Goal: Complete application form

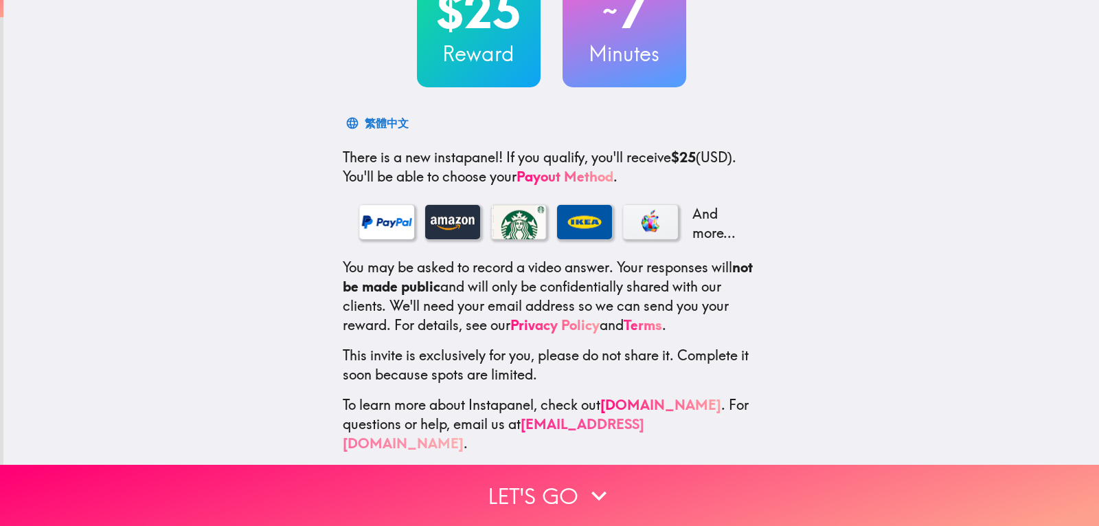
scroll to position [126, 0]
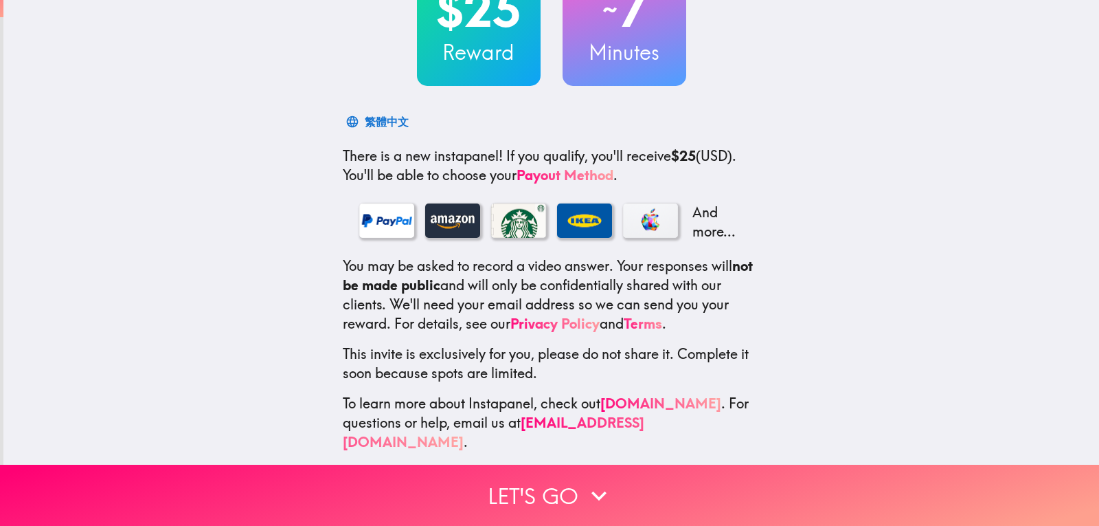
drag, startPoint x: 579, startPoint y: 483, endPoint x: 748, endPoint y: 346, distance: 217.4
click at [584, 480] on icon "button" at bounding box center [599, 495] width 30 height 30
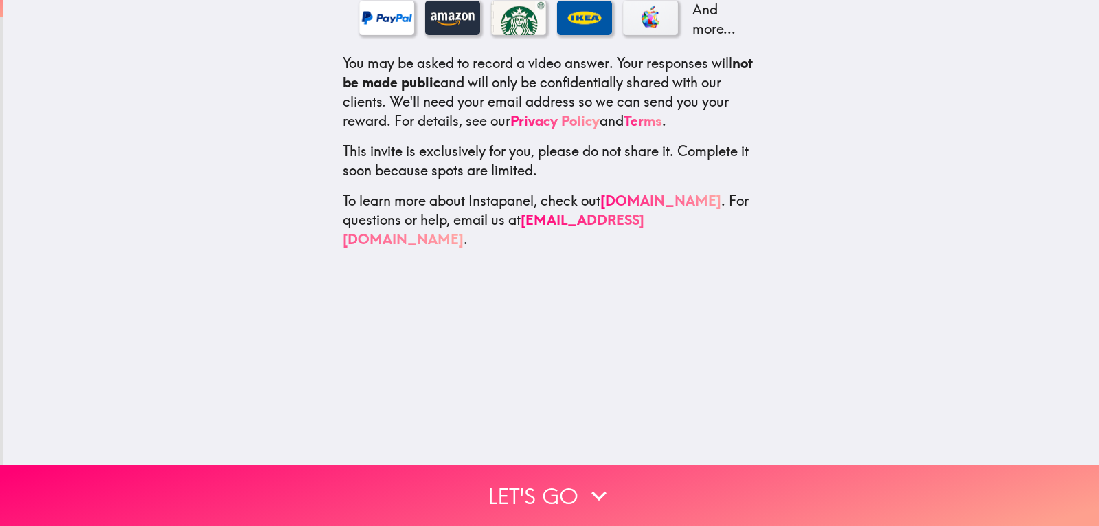
scroll to position [0, 0]
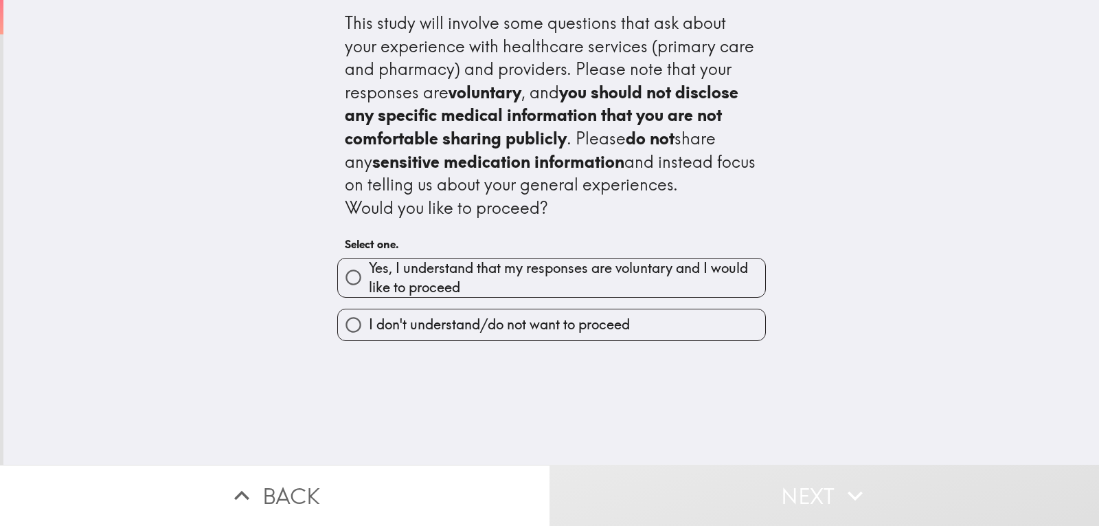
click at [414, 276] on span "Yes, I understand that my responses are voluntary and I would like to proceed" at bounding box center [567, 277] width 396 height 38
click at [369, 276] on input "Yes, I understand that my responses are voluntary and I would like to proceed" at bounding box center [353, 277] width 31 height 31
radio input "true"
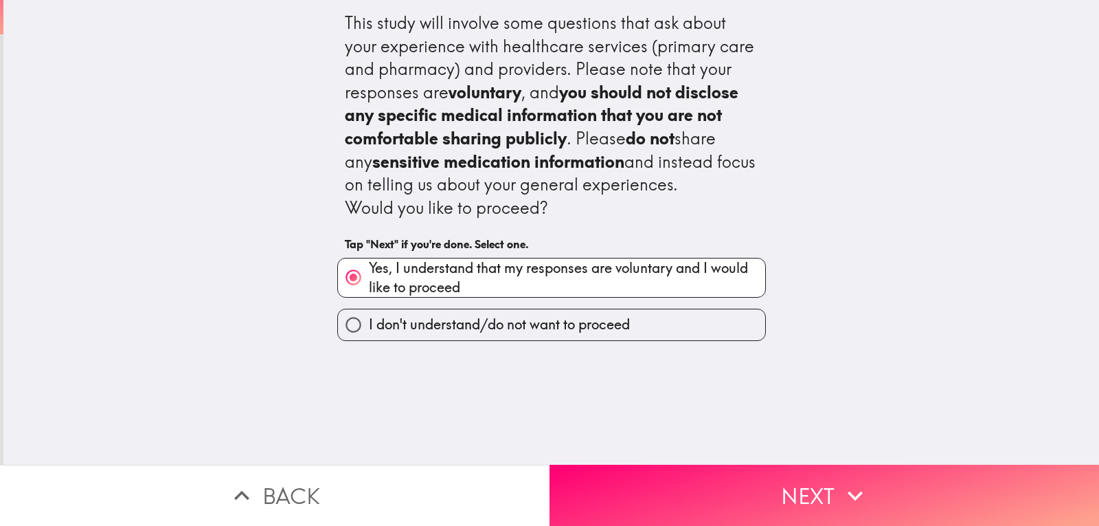
click at [822, 480] on button "Next" at bounding box center [825, 494] width 550 height 61
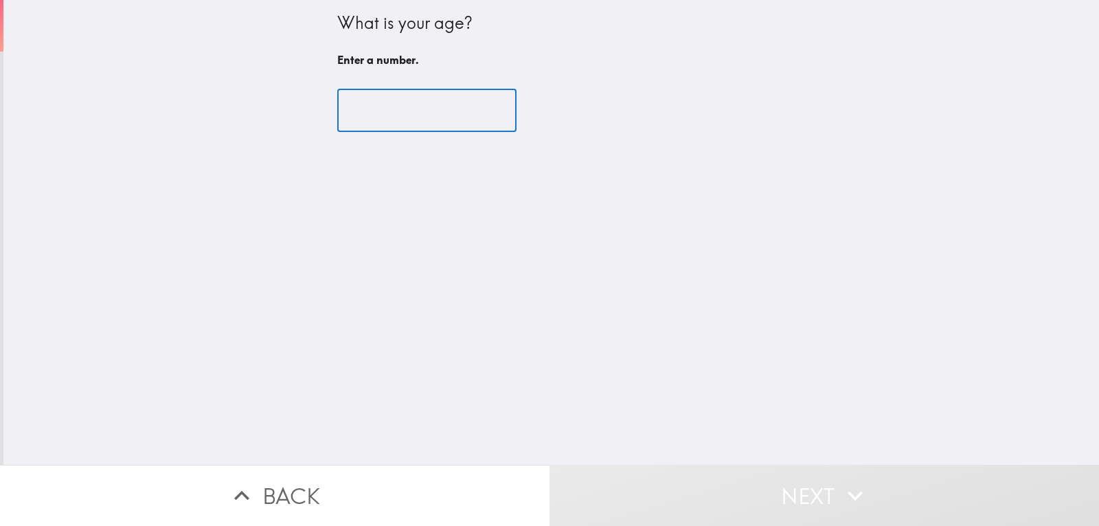
click at [381, 116] on input "number" at bounding box center [426, 110] width 179 height 43
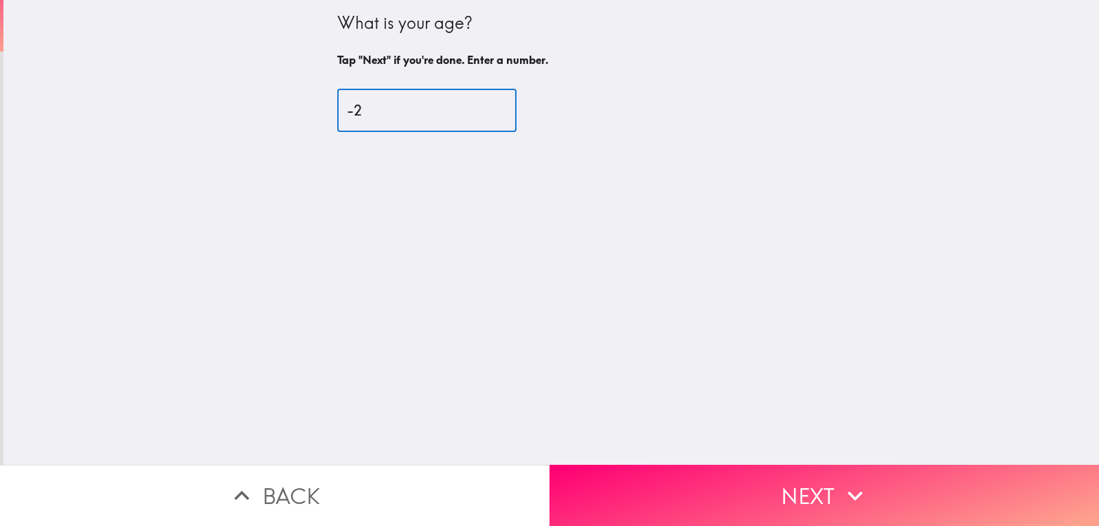
click at [479, 115] on input "-2" at bounding box center [426, 110] width 179 height 43
click at [479, 115] on input "-3" at bounding box center [426, 110] width 179 height 43
click at [479, 115] on input "-4" at bounding box center [426, 110] width 179 height 43
click at [479, 115] on input "-12" at bounding box center [426, 110] width 179 height 43
click at [480, 107] on input "25" at bounding box center [426, 110] width 179 height 43
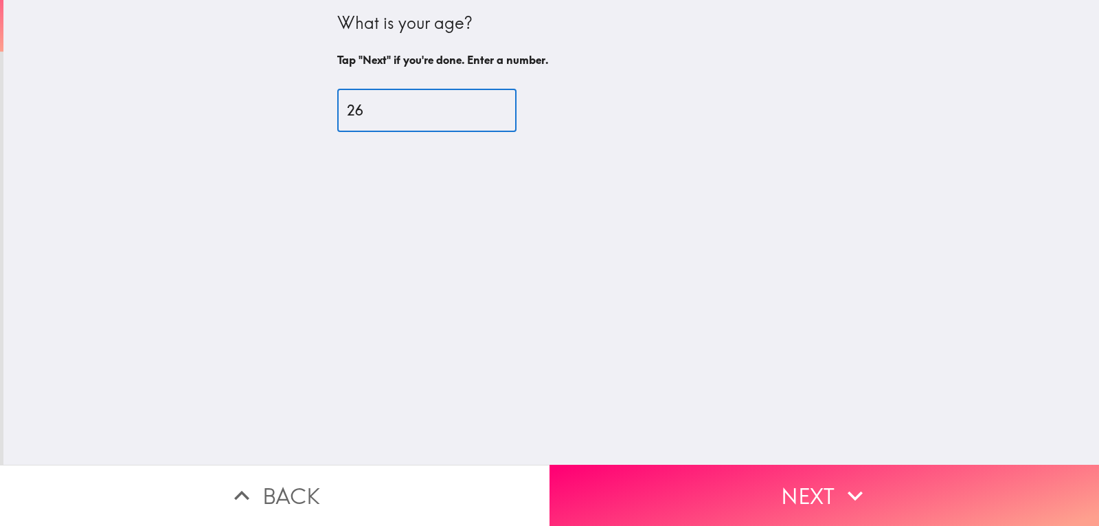
click at [480, 107] on input "26" at bounding box center [426, 110] width 179 height 43
click at [480, 107] on input "27" at bounding box center [426, 110] width 179 height 43
click at [480, 107] on input "28" at bounding box center [426, 110] width 179 height 43
click at [480, 107] on input "29" at bounding box center [426, 110] width 179 height 43
click at [480, 107] on input "30" at bounding box center [426, 110] width 179 height 43
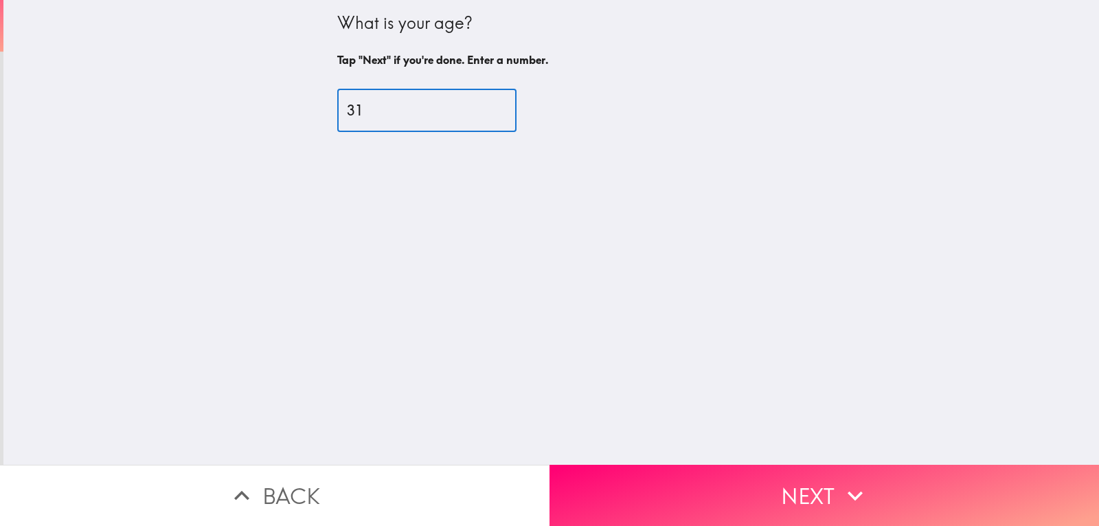
click at [480, 107] on input "31" at bounding box center [426, 110] width 179 height 43
click at [480, 107] on input "32" at bounding box center [426, 110] width 179 height 43
click at [480, 107] on input "33" at bounding box center [426, 110] width 179 height 43
click at [480, 107] on input "34" at bounding box center [426, 110] width 179 height 43
click at [480, 107] on input "35" at bounding box center [426, 110] width 179 height 43
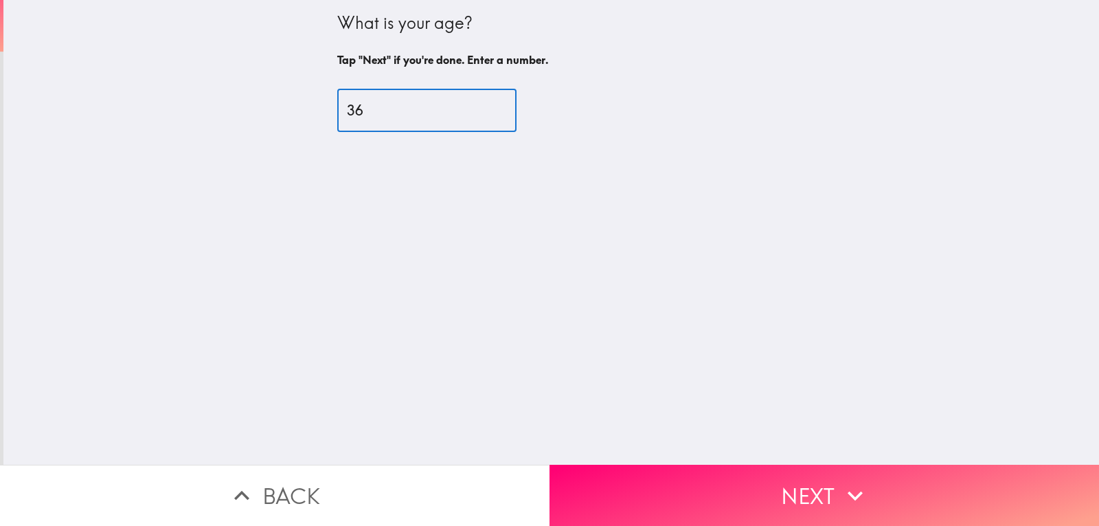
click at [480, 107] on input "36" at bounding box center [426, 110] width 179 height 43
click at [480, 107] on input "37" at bounding box center [426, 110] width 179 height 43
click at [480, 107] on input "38" at bounding box center [426, 110] width 179 height 43
click at [480, 107] on input "39" at bounding box center [426, 110] width 179 height 43
click at [480, 107] on input "40" at bounding box center [426, 110] width 179 height 43
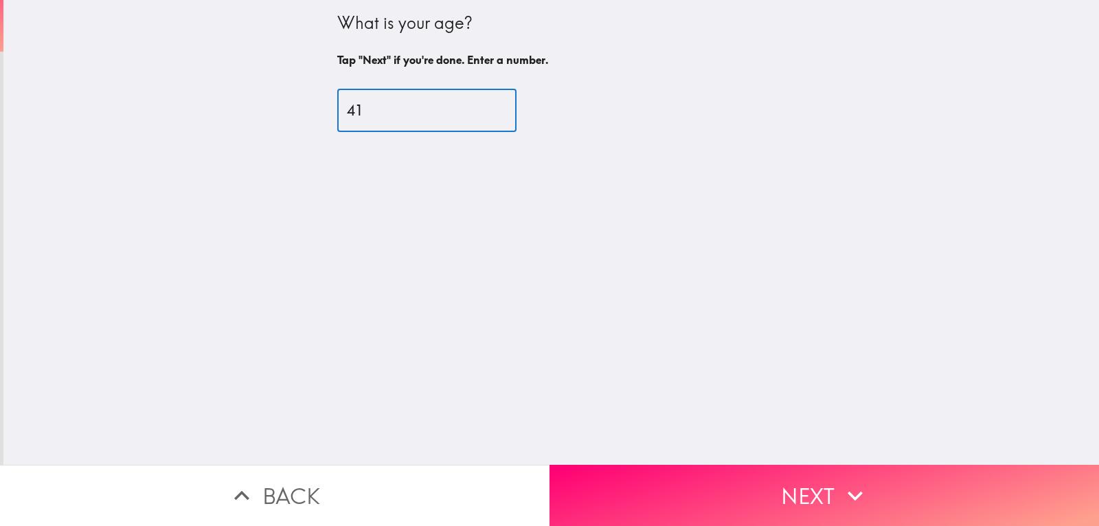
click at [480, 107] on input "41" at bounding box center [426, 110] width 179 height 43
click at [480, 107] on input "42" at bounding box center [426, 110] width 179 height 43
click at [480, 107] on input "43" at bounding box center [426, 110] width 179 height 43
click at [480, 107] on input "44" at bounding box center [426, 110] width 179 height 43
click at [480, 107] on input "45" at bounding box center [426, 110] width 179 height 43
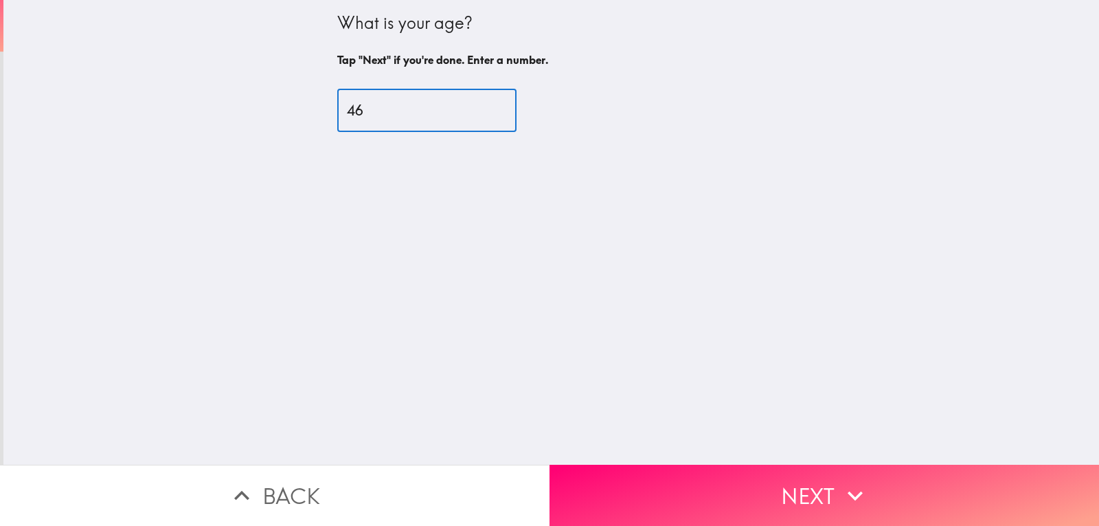
click at [480, 107] on input "46" at bounding box center [426, 110] width 179 height 43
click at [480, 107] on input "47" at bounding box center [426, 110] width 179 height 43
click at [480, 107] on input "48" at bounding box center [426, 110] width 179 height 43
click at [480, 107] on input "49" at bounding box center [426, 110] width 179 height 43
click at [480, 107] on input "50" at bounding box center [426, 110] width 179 height 43
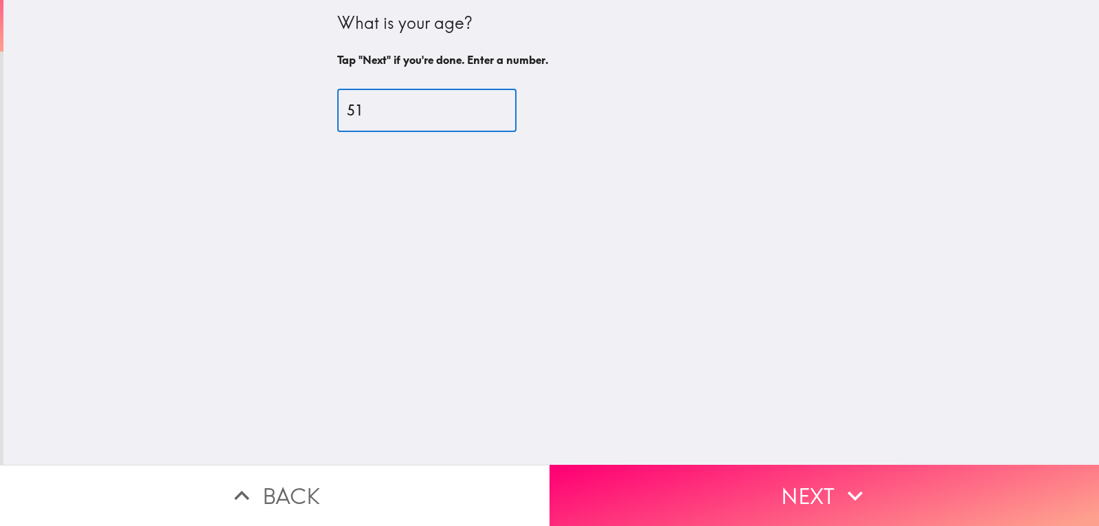
click at [480, 107] on input "51" at bounding box center [426, 110] width 179 height 43
type input "52"
click at [480, 107] on input "52" at bounding box center [426, 110] width 179 height 43
drag, startPoint x: 809, startPoint y: 482, endPoint x: 647, endPoint y: 253, distance: 280.4
click at [808, 480] on button "Next" at bounding box center [825, 494] width 550 height 61
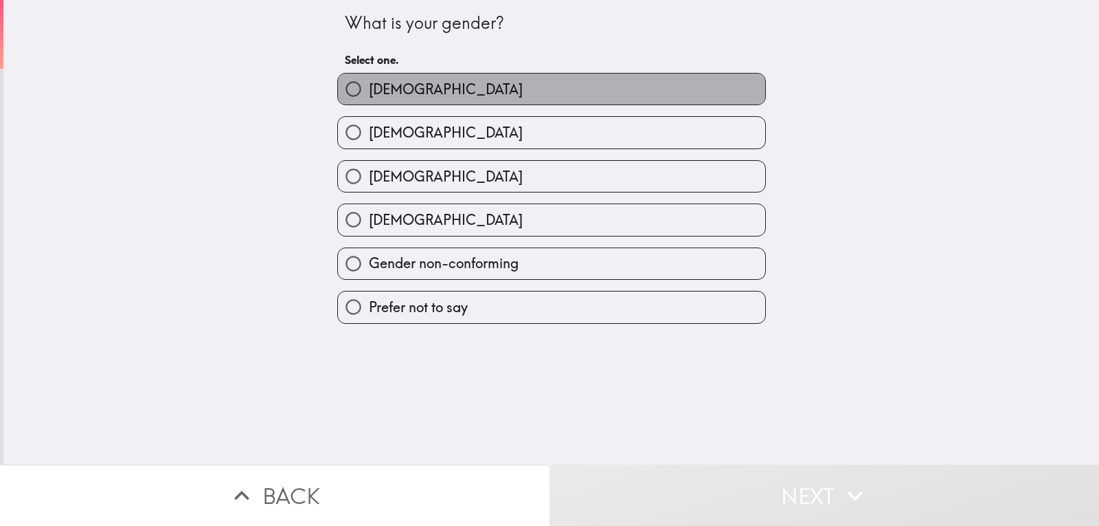
drag, startPoint x: 452, startPoint y: 87, endPoint x: 460, endPoint y: 85, distance: 8.4
click at [453, 87] on label "[DEMOGRAPHIC_DATA]" at bounding box center [551, 89] width 427 height 31
click at [369, 87] on input "[DEMOGRAPHIC_DATA]" at bounding box center [353, 89] width 31 height 31
radio input "true"
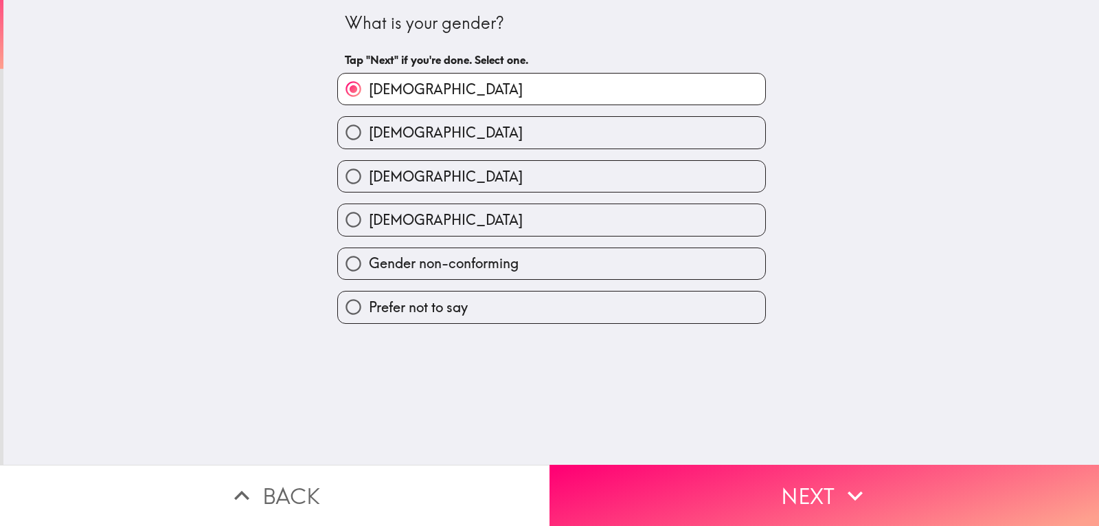
drag, startPoint x: 816, startPoint y: 484, endPoint x: 809, endPoint y: 455, distance: 30.3
click at [816, 484] on button "Next" at bounding box center [825, 494] width 550 height 61
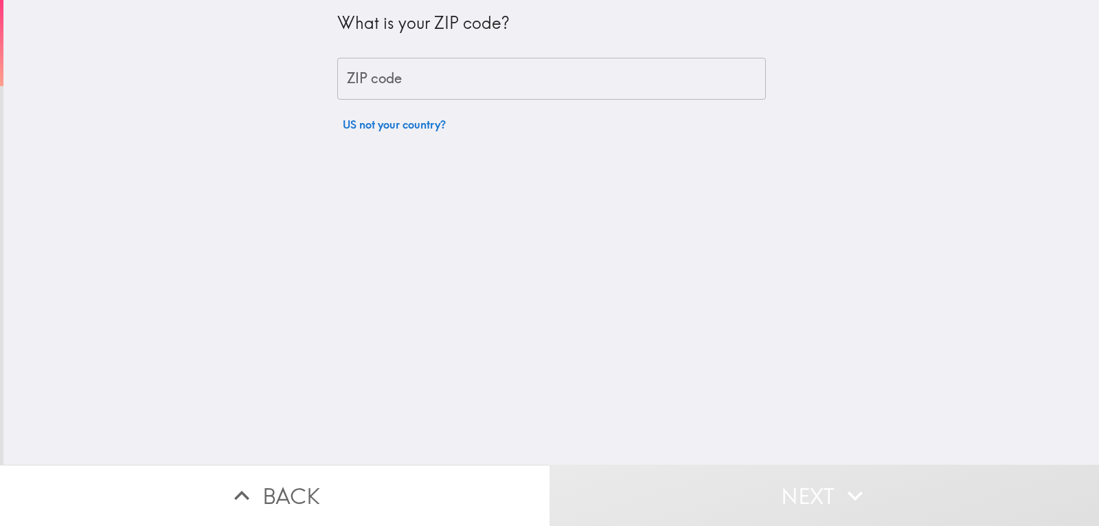
click at [484, 91] on input "ZIP code" at bounding box center [551, 79] width 429 height 43
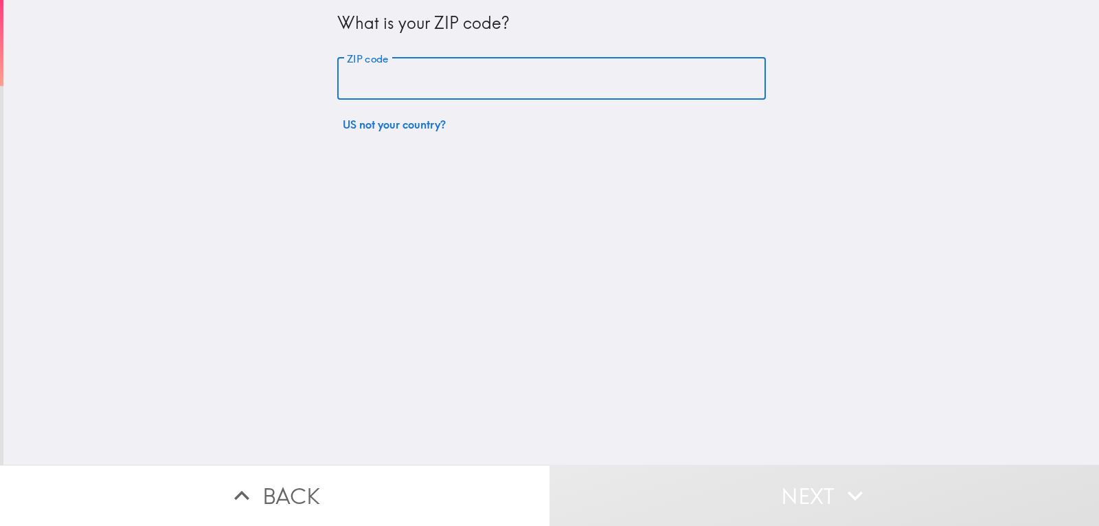
type input "30504"
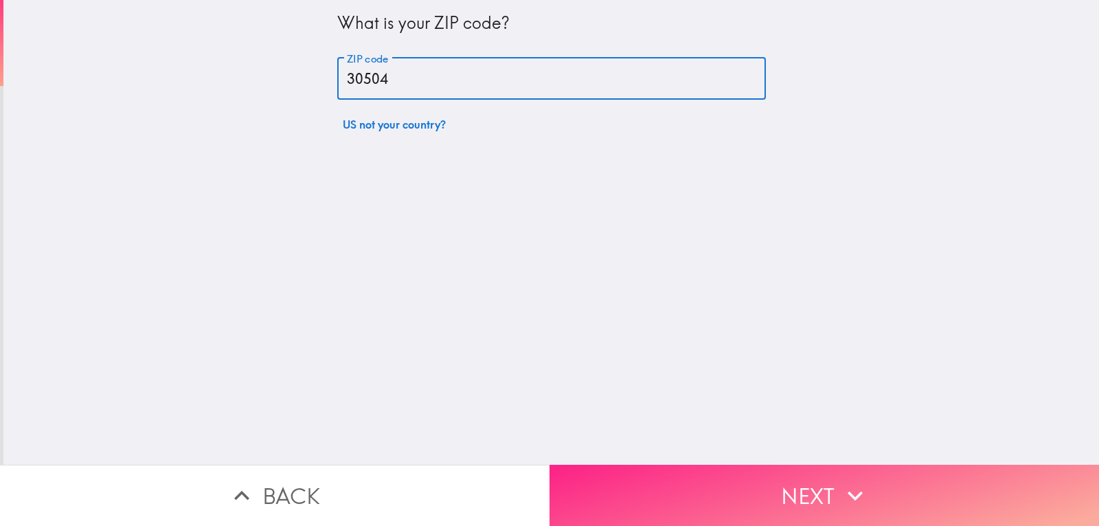
click at [831, 486] on button "Next" at bounding box center [825, 494] width 550 height 61
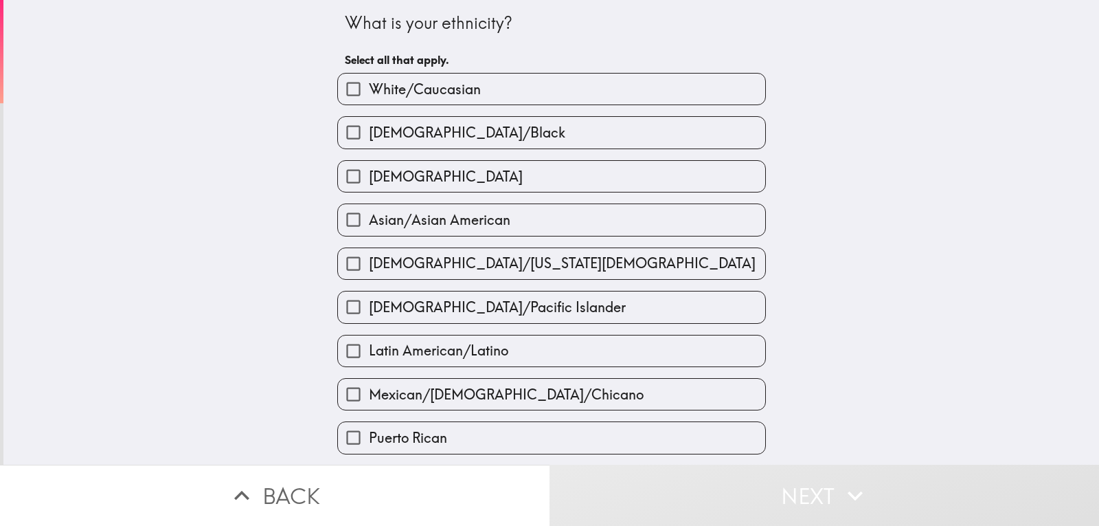
drag, startPoint x: 394, startPoint y: 90, endPoint x: 439, endPoint y: 92, distance: 45.4
click at [394, 90] on span "White/Caucasian" at bounding box center [425, 89] width 112 height 19
click at [369, 90] on input "White/Caucasian" at bounding box center [353, 89] width 31 height 31
checkbox input "true"
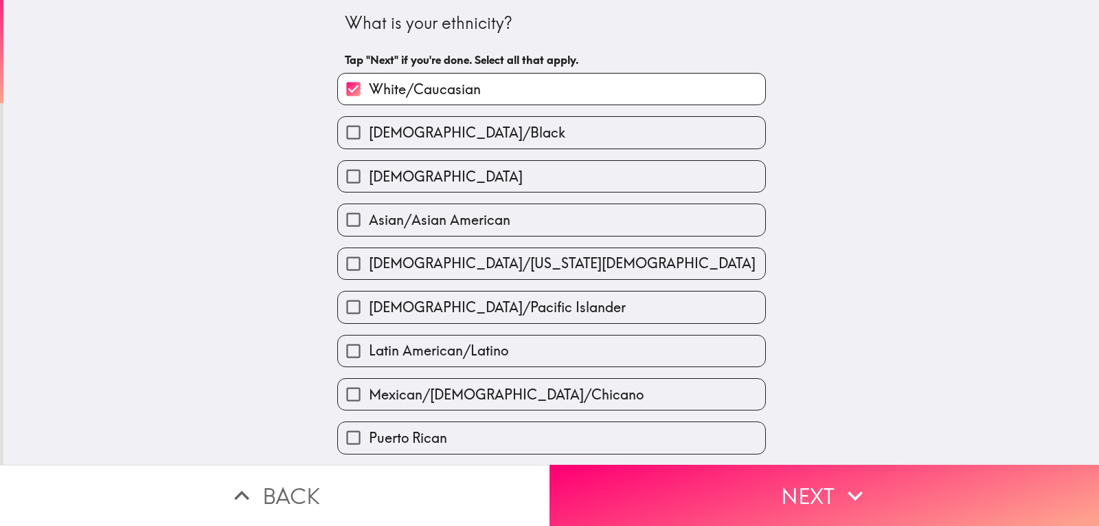
drag, startPoint x: 833, startPoint y: 482, endPoint x: 853, endPoint y: 315, distance: 168.1
click at [834, 478] on button "Next" at bounding box center [825, 494] width 550 height 61
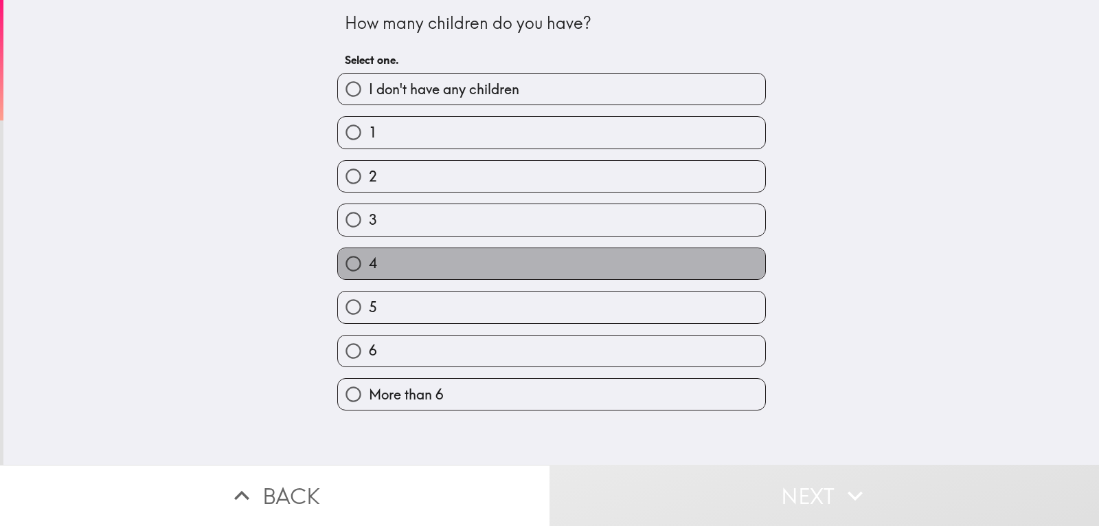
drag, startPoint x: 423, startPoint y: 252, endPoint x: 574, endPoint y: 256, distance: 150.5
click at [427, 251] on label "4" at bounding box center [551, 263] width 427 height 31
click at [369, 251] on input "4" at bounding box center [353, 263] width 31 height 31
radio input "true"
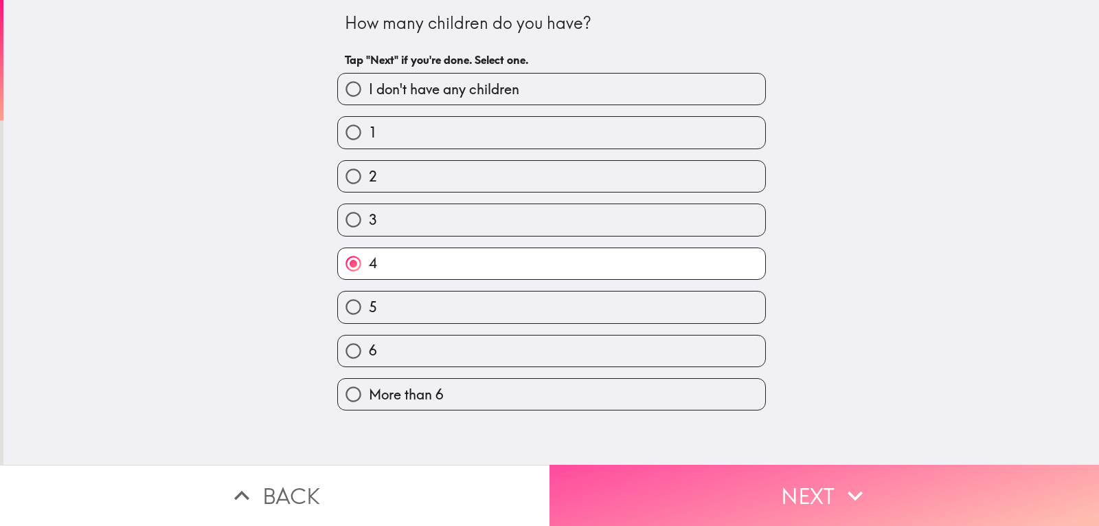
drag, startPoint x: 846, startPoint y: 484, endPoint x: 907, endPoint y: 294, distance: 199.3
click at [851, 480] on icon "button" at bounding box center [855, 495] width 30 height 30
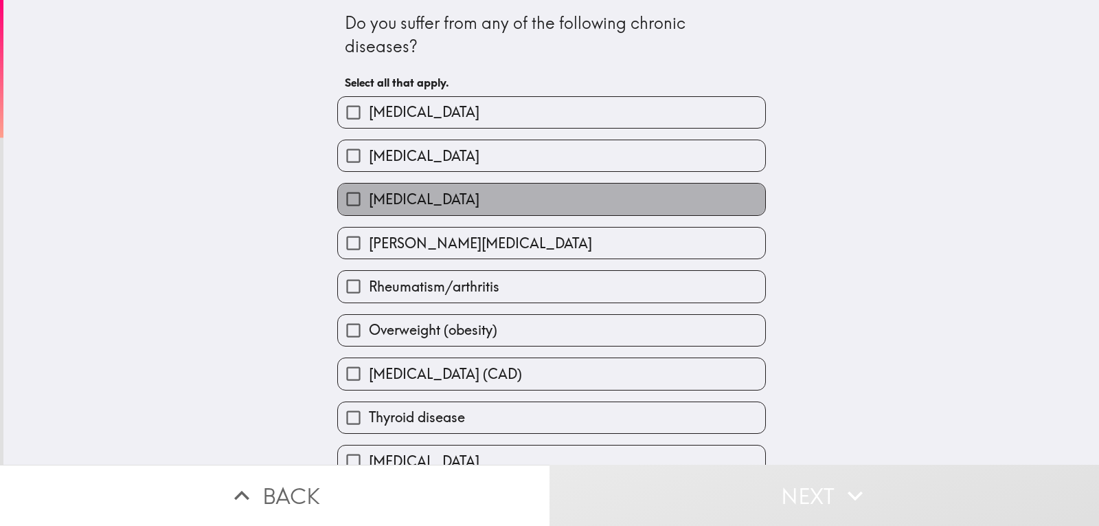
click at [454, 197] on span "[MEDICAL_DATA]" at bounding box center [424, 199] width 111 height 19
click at [369, 197] on input "[MEDICAL_DATA]" at bounding box center [353, 198] width 31 height 31
checkbox input "true"
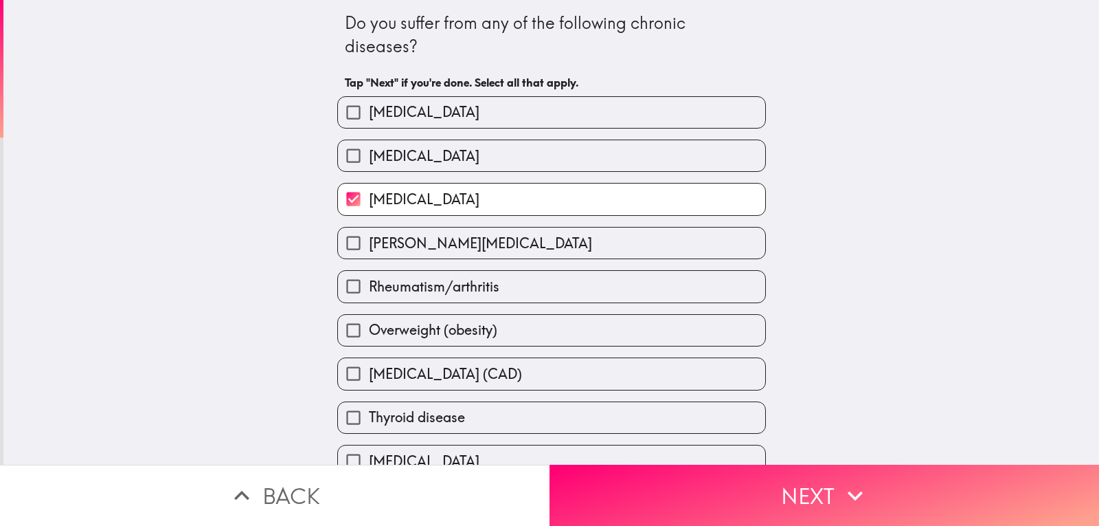
click at [506, 293] on label "Rheumatism/arthritis" at bounding box center [551, 286] width 427 height 31
click at [369, 293] on input "Rheumatism/arthritis" at bounding box center [353, 286] width 31 height 31
checkbox input "true"
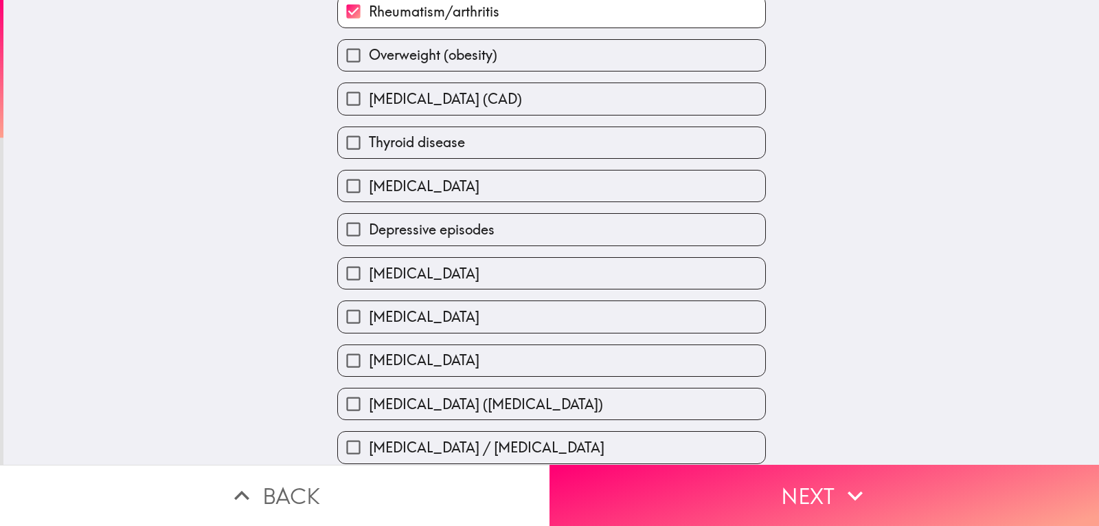
scroll to position [459, 0]
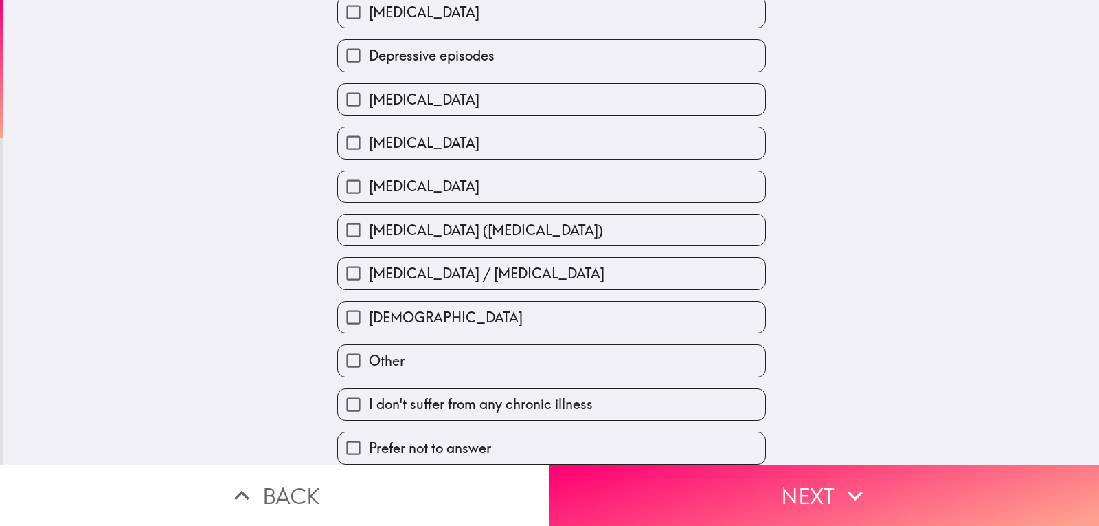
click at [447, 309] on label "[DEMOGRAPHIC_DATA]" at bounding box center [551, 317] width 427 height 31
click at [369, 309] on input "[DEMOGRAPHIC_DATA]" at bounding box center [353, 317] width 31 height 31
checkbox input "true"
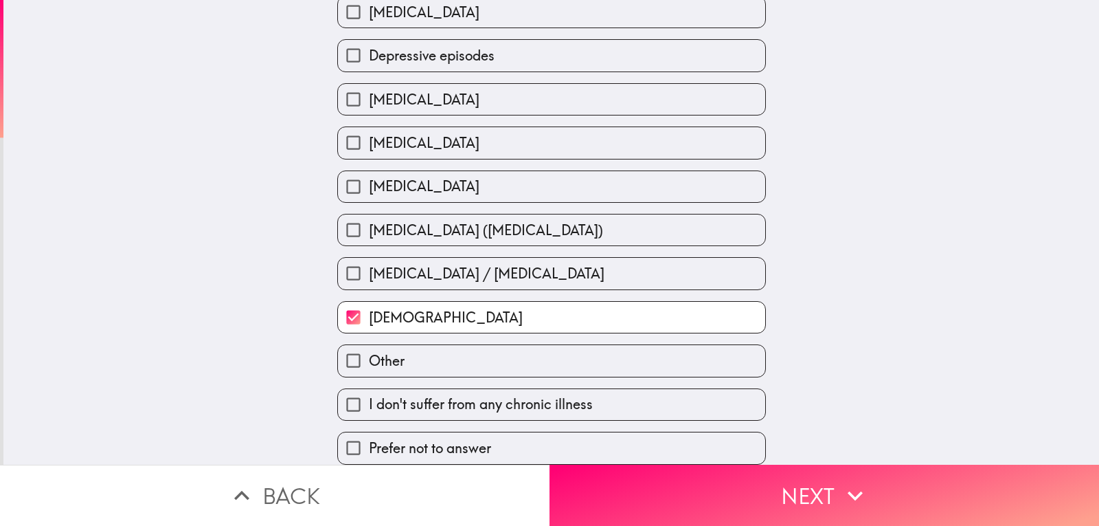
scroll to position [390, 0]
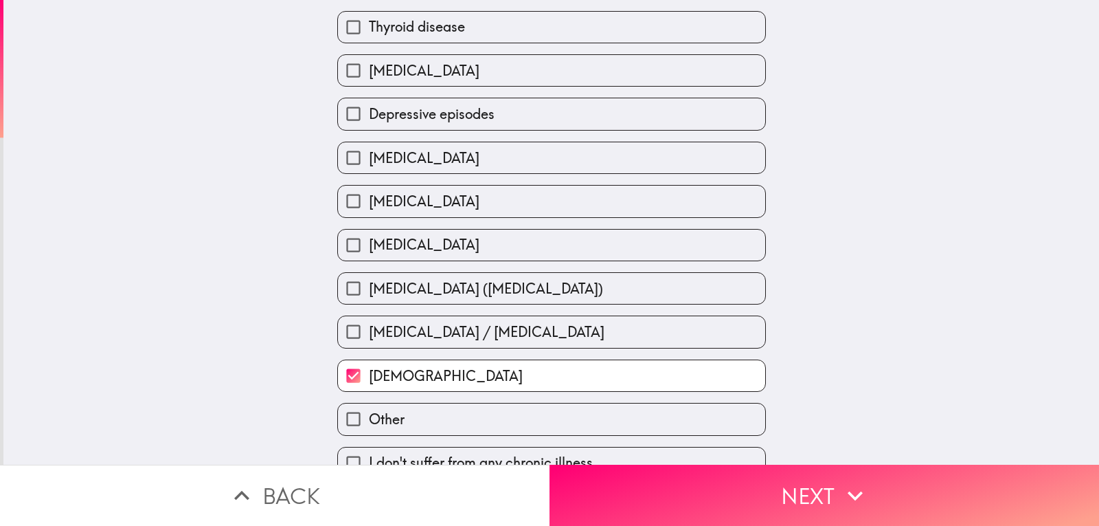
click at [500, 115] on label "Depressive episodes" at bounding box center [551, 113] width 427 height 31
click at [369, 115] on input "Depressive episodes" at bounding box center [353, 113] width 31 height 31
checkbox input "true"
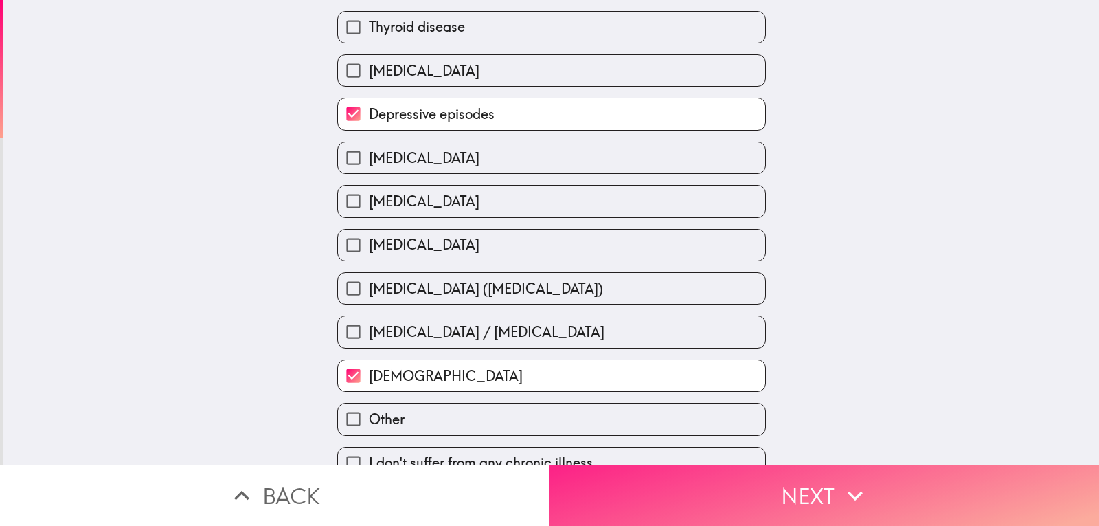
click at [842, 480] on icon "button" at bounding box center [855, 495] width 30 height 30
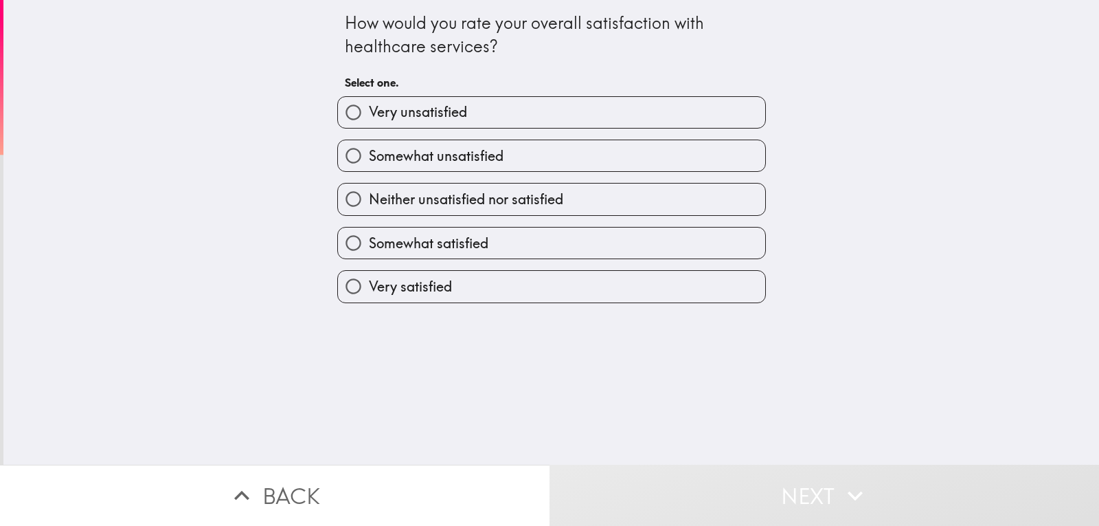
click at [466, 205] on span "Neither unsatisfied nor satisfied" at bounding box center [466, 199] width 194 height 19
click at [369, 205] on input "Neither unsatisfied nor satisfied" at bounding box center [353, 198] width 31 height 31
radio input "true"
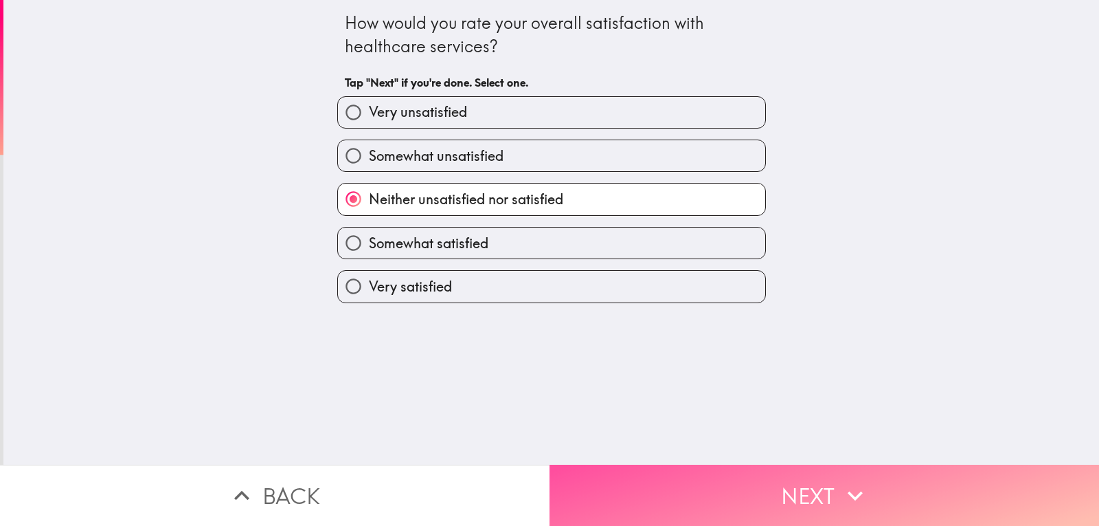
drag, startPoint x: 827, startPoint y: 473, endPoint x: 818, endPoint y: 145, distance: 328.5
click at [826, 473] on button "Next" at bounding box center [825, 494] width 550 height 61
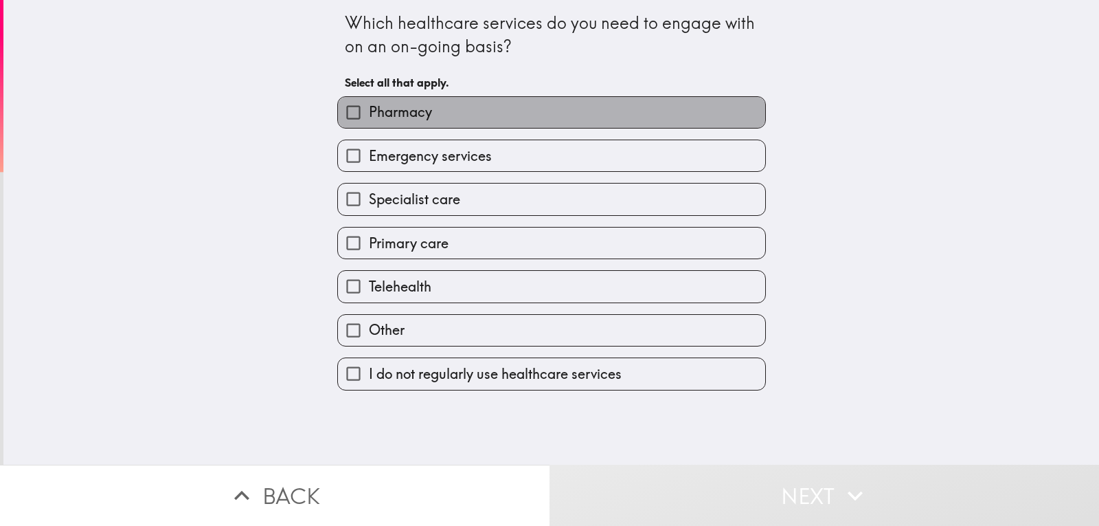
click at [451, 117] on label "Pharmacy" at bounding box center [551, 112] width 427 height 31
click at [369, 117] on input "Pharmacy" at bounding box center [353, 112] width 31 height 31
checkbox input "true"
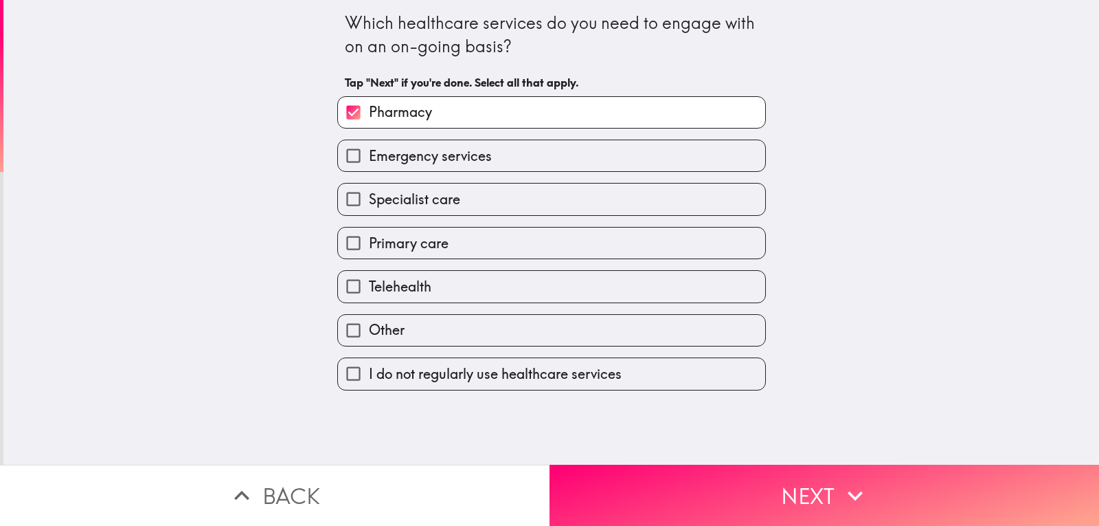
click at [409, 208] on span "Specialist care" at bounding box center [414, 199] width 91 height 19
click at [369, 208] on input "Specialist care" at bounding box center [353, 198] width 31 height 31
checkbox input "true"
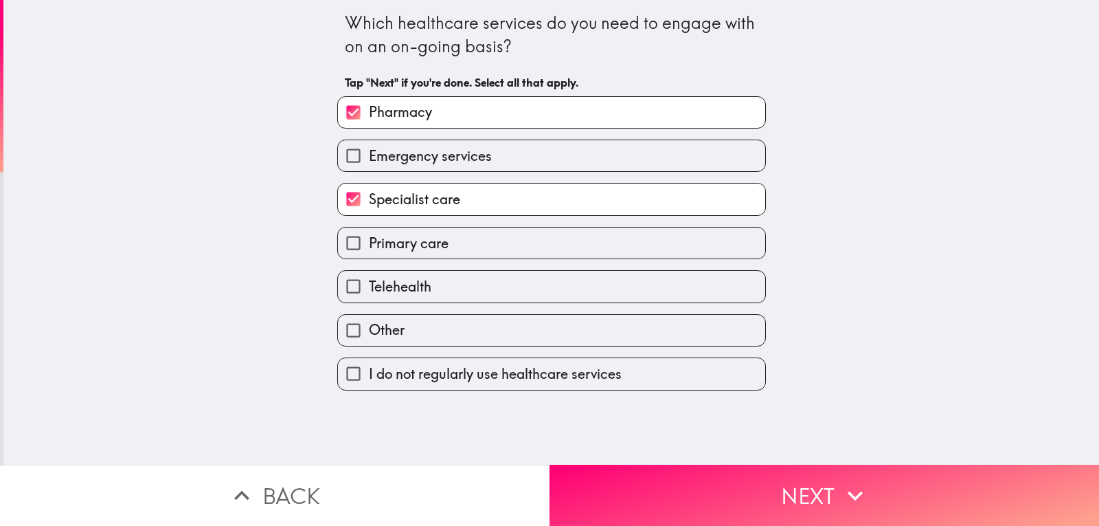
click at [422, 246] on span "Primary care" at bounding box center [409, 243] width 80 height 19
click at [369, 246] on input "Primary care" at bounding box center [353, 242] width 31 height 31
checkbox input "true"
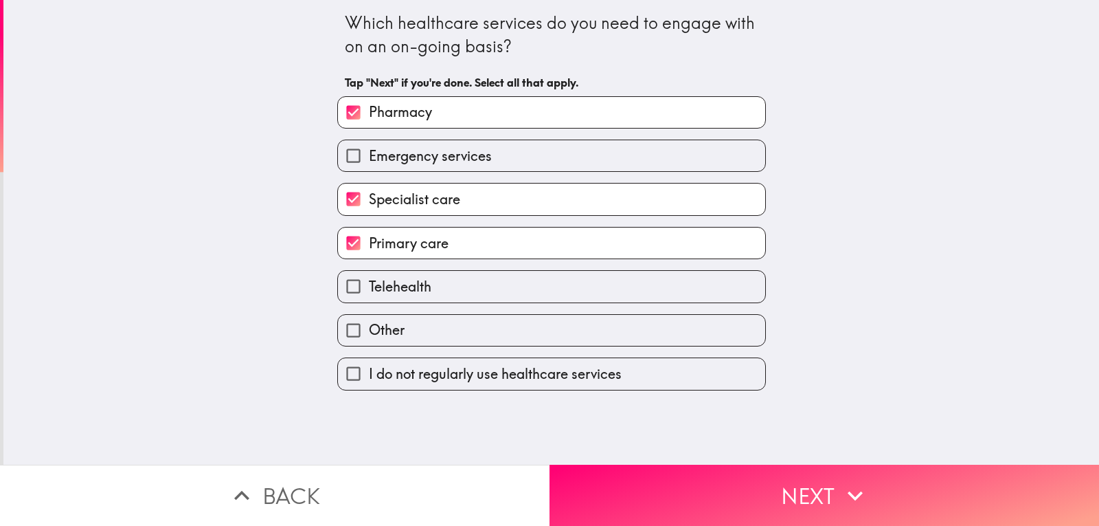
click at [421, 284] on span "Telehealth" at bounding box center [400, 286] width 63 height 19
click at [369, 284] on input "Telehealth" at bounding box center [353, 286] width 31 height 31
checkbox input "true"
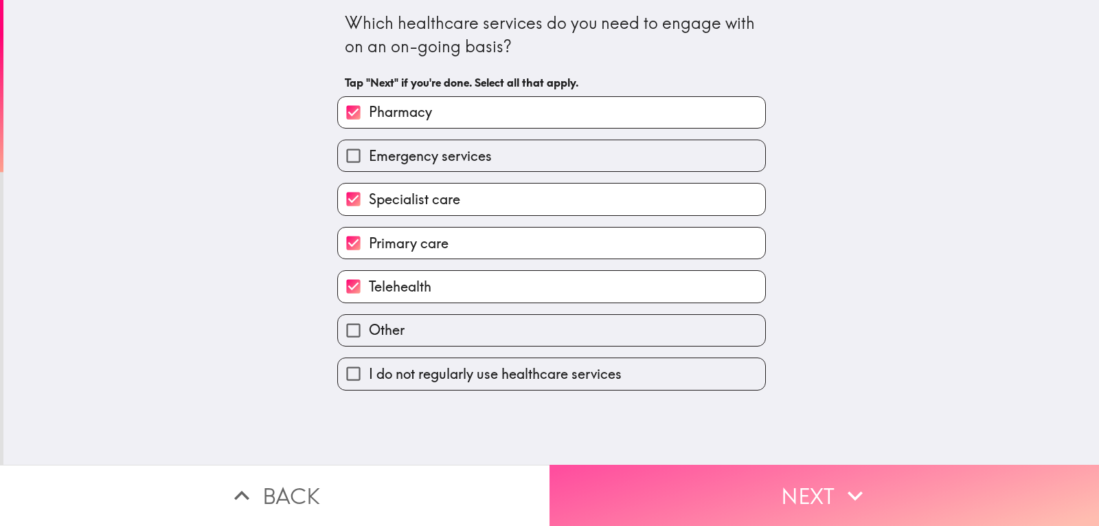
drag, startPoint x: 836, startPoint y: 482, endPoint x: 532, endPoint y: 138, distance: 459.5
click at [840, 481] on icon "button" at bounding box center [855, 495] width 30 height 30
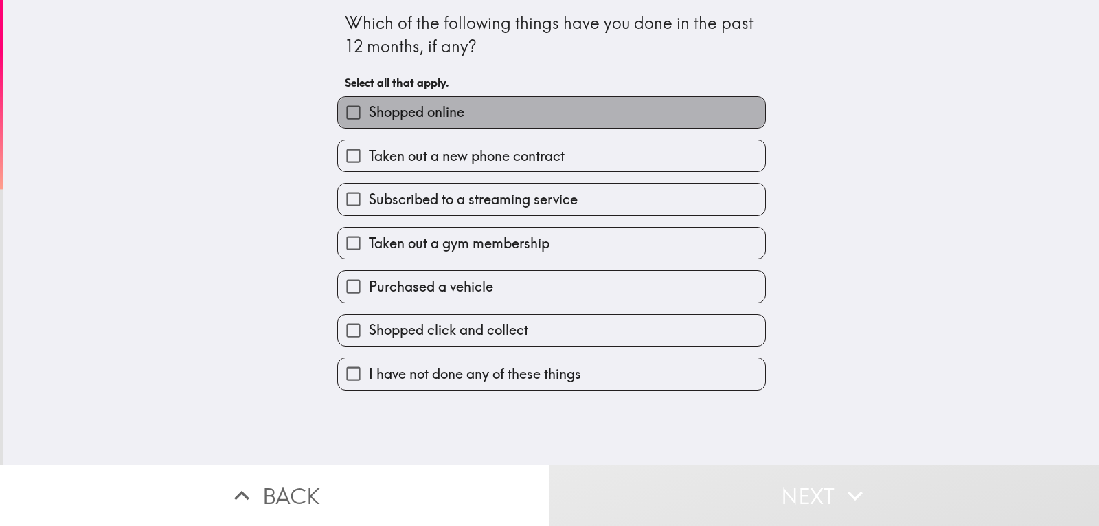
click at [451, 114] on span "Shopped online" at bounding box center [417, 111] width 96 height 19
click at [369, 114] on input "Shopped online" at bounding box center [353, 112] width 31 height 31
checkbox input "true"
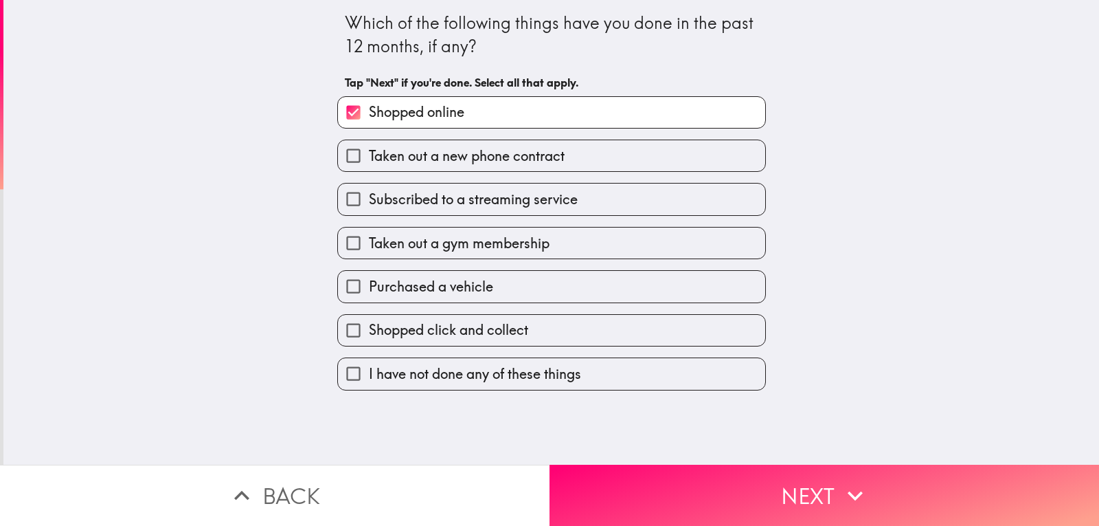
click at [411, 159] on span "Taken out a new phone contract" at bounding box center [467, 155] width 196 height 19
click at [369, 159] on input "Taken out a new phone contract" at bounding box center [353, 155] width 31 height 31
checkbox input "true"
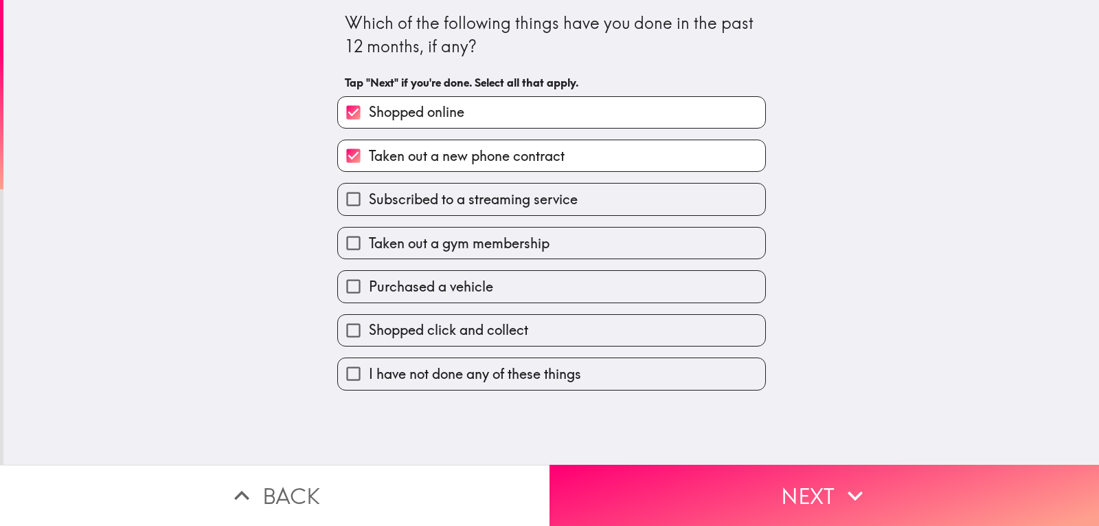
click at [454, 210] on label "Subscribed to a streaming service" at bounding box center [551, 198] width 427 height 31
click at [369, 210] on input "Subscribed to a streaming service" at bounding box center [353, 198] width 31 height 31
checkbox input "true"
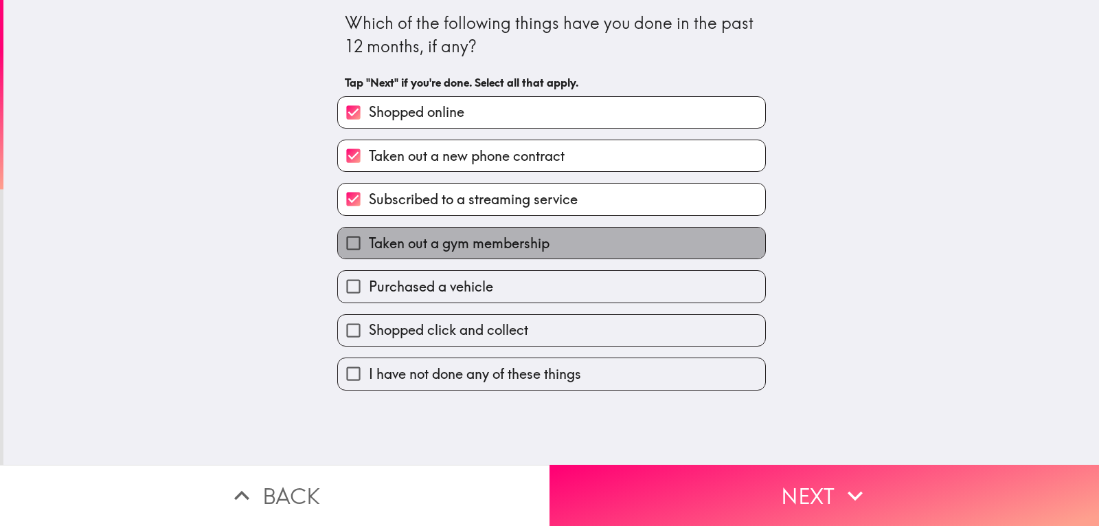
click at [481, 245] on span "Taken out a gym membership" at bounding box center [459, 243] width 181 height 19
click at [369, 245] on input "Taken out a gym membership" at bounding box center [353, 242] width 31 height 31
checkbox input "true"
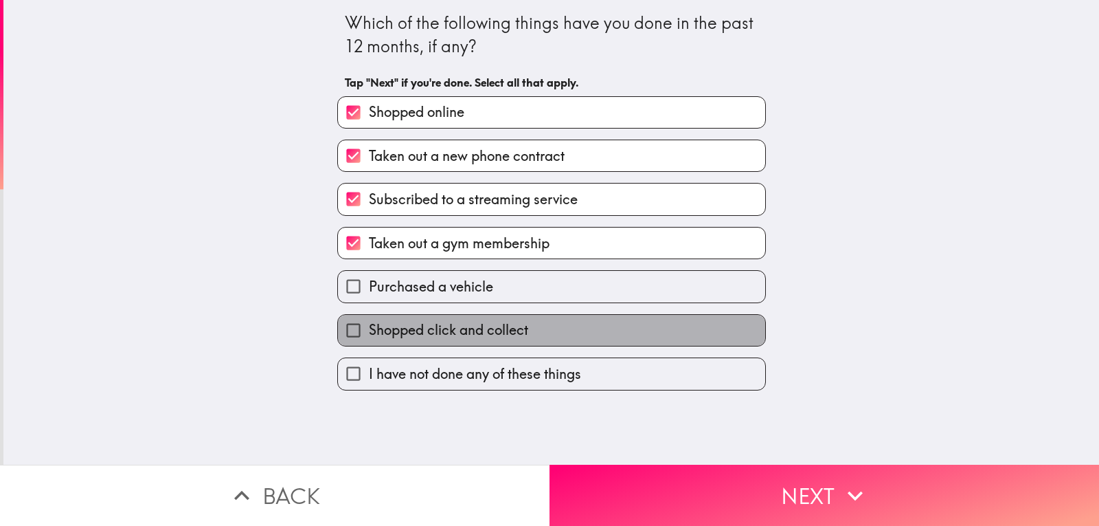
click at [475, 332] on span "Shopped click and collect" at bounding box center [448, 329] width 159 height 19
click at [369, 332] on input "Shopped click and collect" at bounding box center [353, 330] width 31 height 31
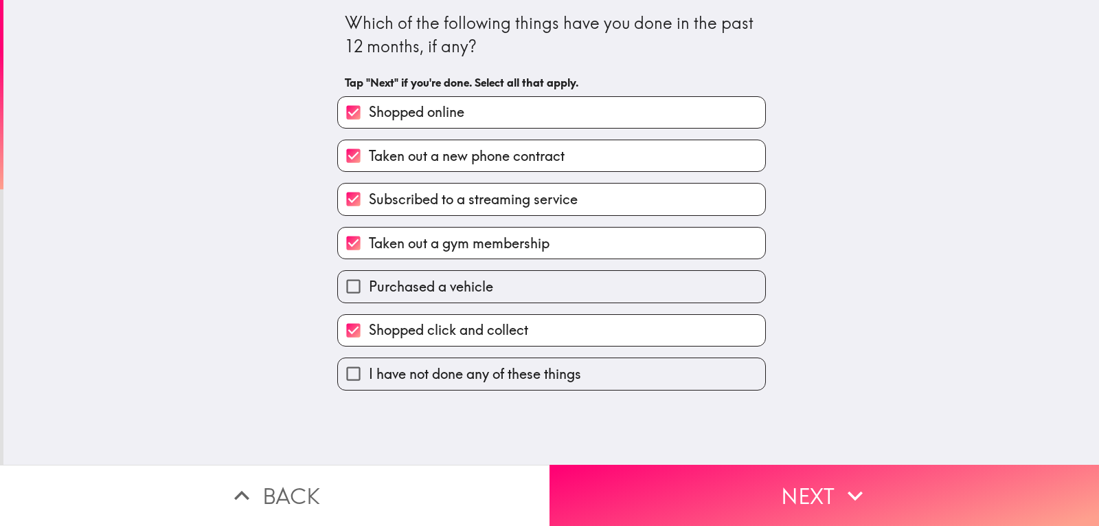
click at [464, 325] on span "Shopped click and collect" at bounding box center [448, 329] width 159 height 19
click at [369, 325] on input "Shopped click and collect" at bounding box center [353, 330] width 31 height 31
checkbox input "false"
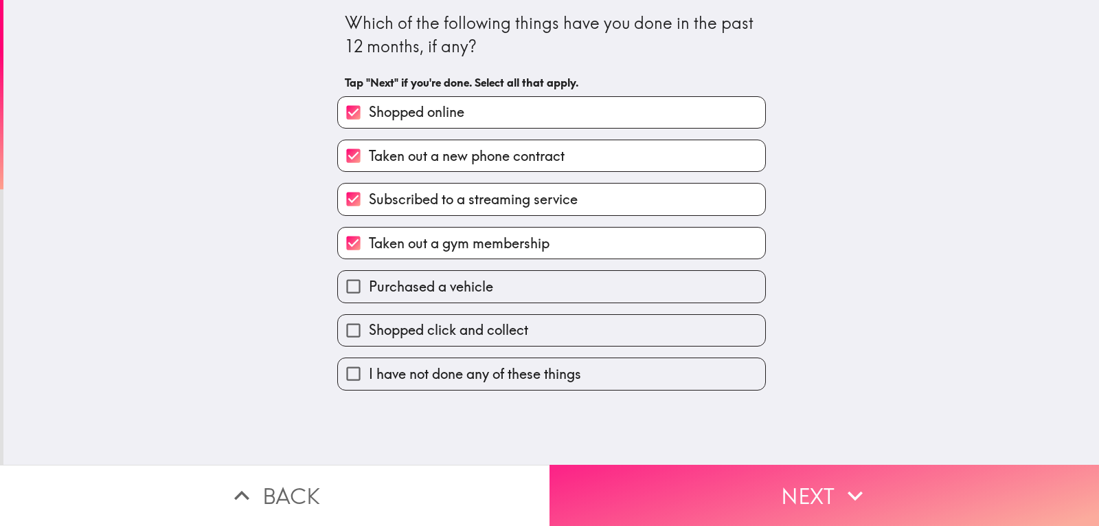
click at [763, 490] on button "Next" at bounding box center [825, 494] width 550 height 61
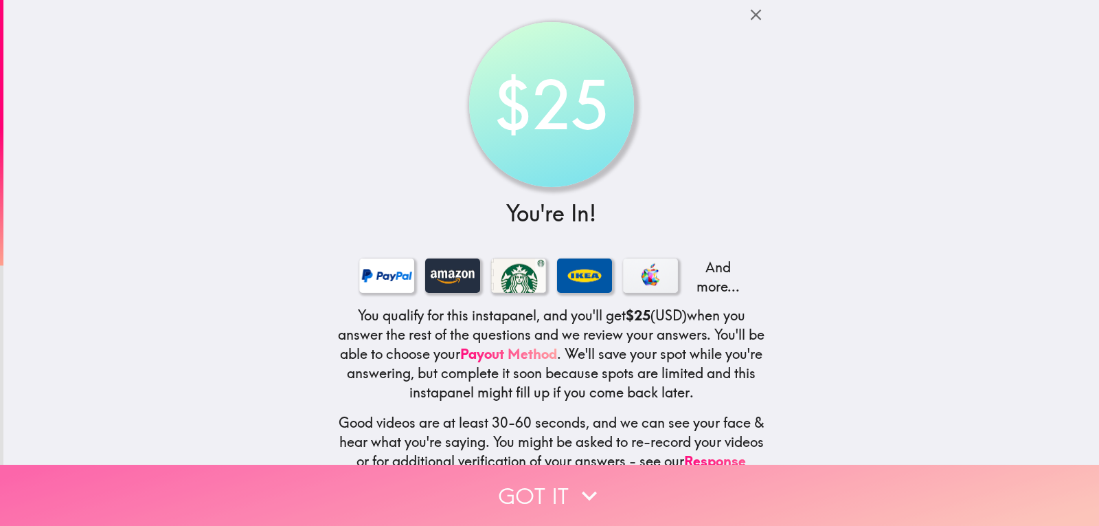
click at [539, 466] on button "Got it" at bounding box center [549, 494] width 1099 height 61
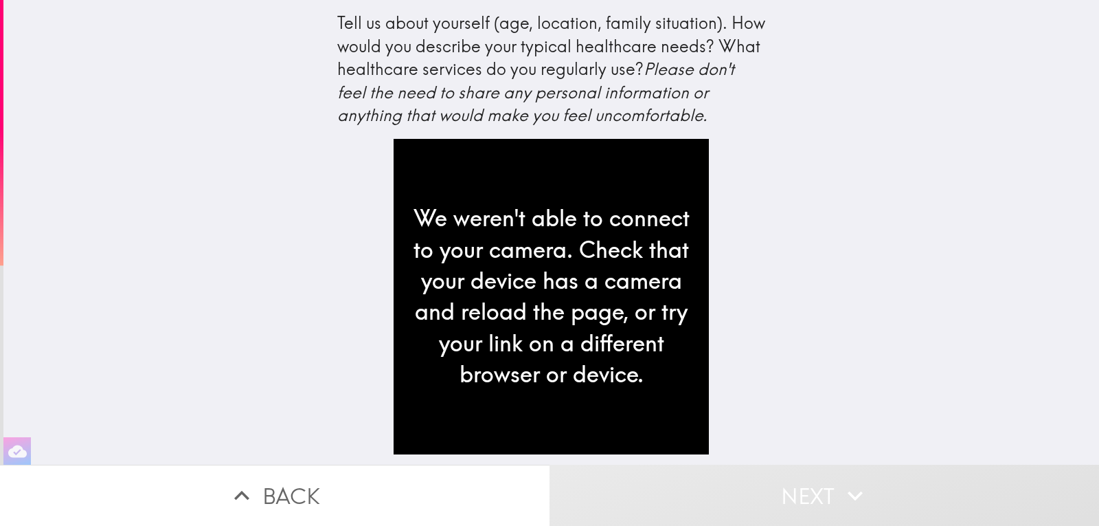
click at [596, 328] on div "We weren't able to connect to your camera. Check that your device has a camera …" at bounding box center [551, 296] width 315 height 315
click at [526, 377] on div "We weren't able to connect to your camera. Check that your device has a camera …" at bounding box center [551, 296] width 315 height 315
click at [991, 142] on div "Tell us about yourself (age, location, family situation). How would you describ…" at bounding box center [551, 232] width 1096 height 464
drag, startPoint x: 1020, startPoint y: 255, endPoint x: 1004, endPoint y: 190, distance: 67.3
click at [1020, 254] on div "Tell us about yourself (age, location, family situation). How would you describ…" at bounding box center [551, 232] width 1096 height 464
